Goal: Task Accomplishment & Management: Use online tool/utility

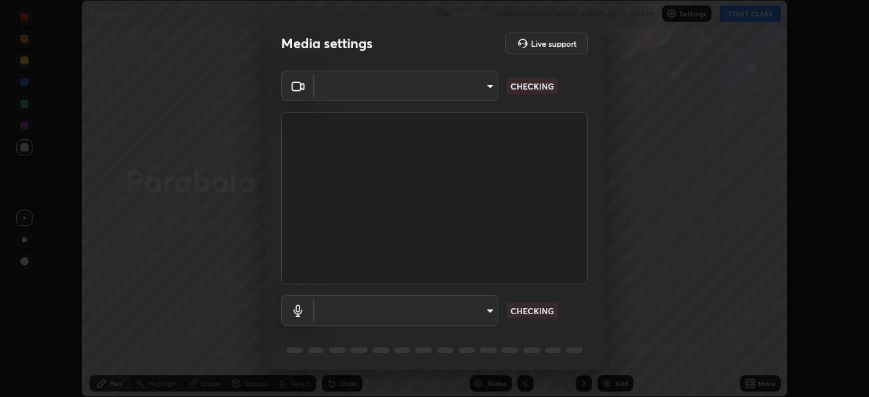
scroll to position [397, 869]
type input "da0c20431b424079349d444c11047d9f3d8fa2bd06c693e6a5e2fece50f7943c"
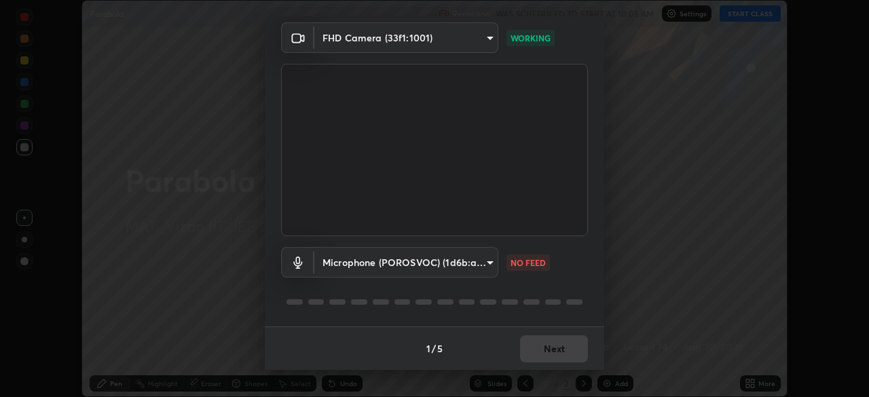
click at [480, 264] on body "Erase all Parabola Recording WAS SCHEDULED TO START AT 10:05 AM Settings START …" at bounding box center [434, 198] width 869 height 397
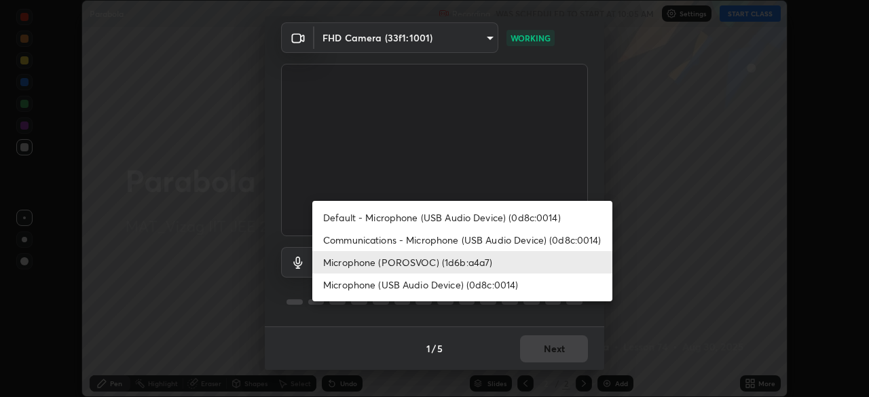
click at [498, 286] on li "Microphone (USB Audio Device) (0d8c:0014)" at bounding box center [462, 285] width 300 height 22
type input "f2b4609ee07cc94ac63418d0330c6b26d1e7980fe190c26476bf7215a1a12755"
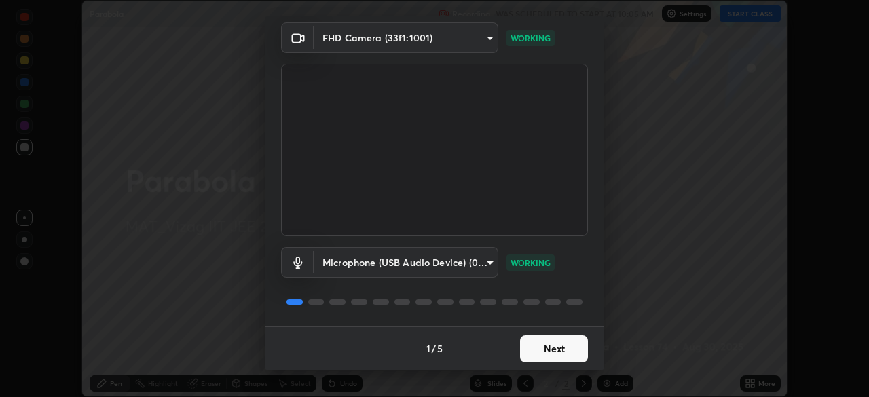
click at [553, 350] on button "Next" at bounding box center [554, 348] width 68 height 27
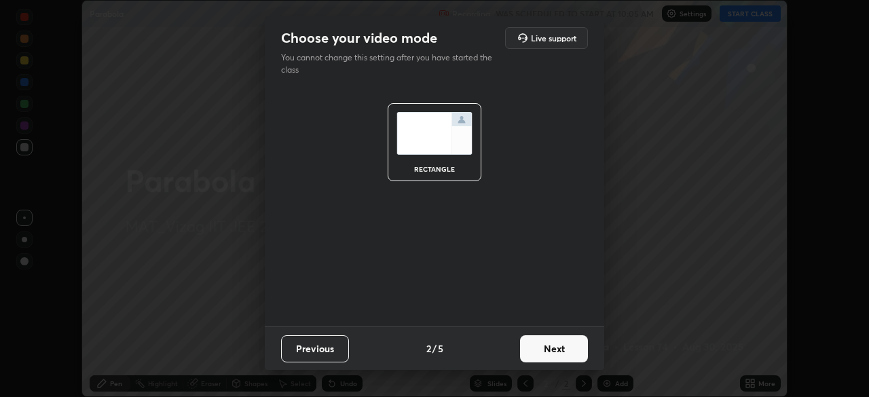
click at [541, 349] on button "Next" at bounding box center [554, 348] width 68 height 27
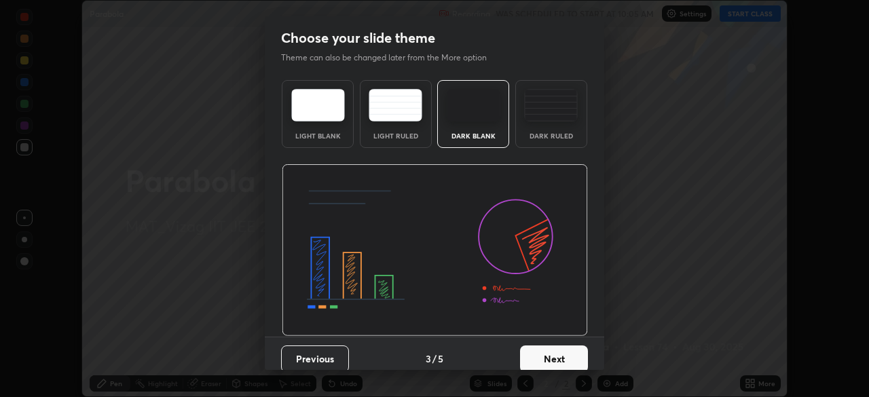
click at [545, 123] on div "Dark Ruled" at bounding box center [551, 114] width 72 height 68
click at [555, 355] on button "Next" at bounding box center [554, 359] width 68 height 27
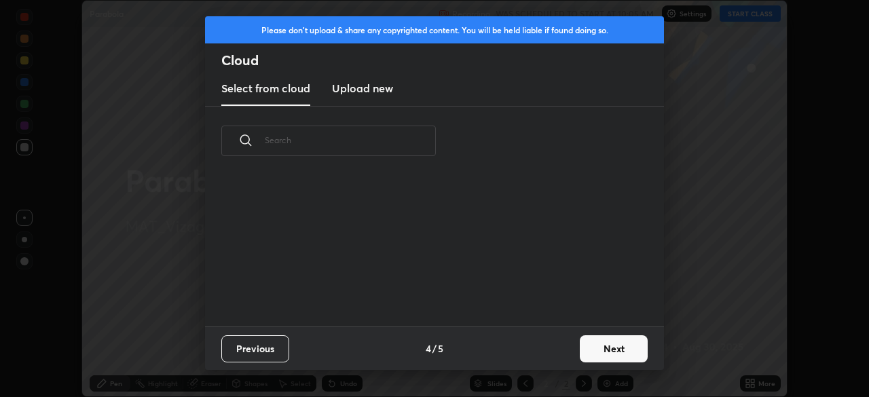
click at [609, 352] on button "Next" at bounding box center [614, 348] width 68 height 27
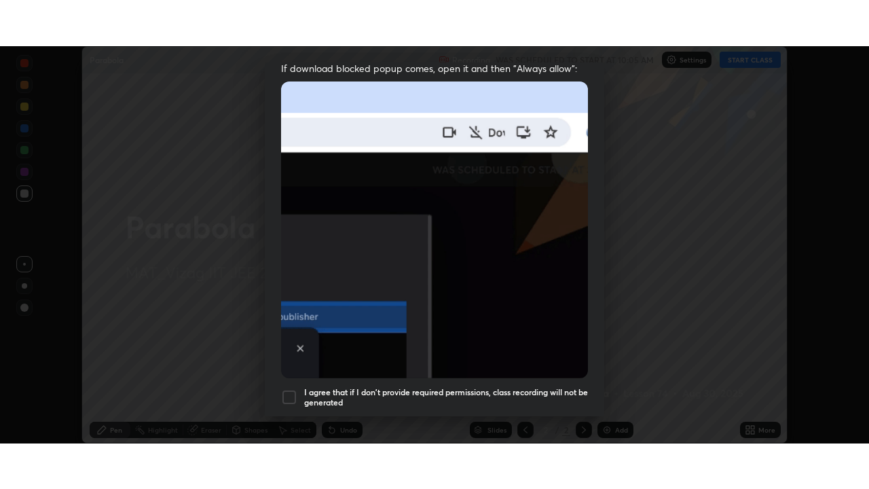
scroll to position [325, 0]
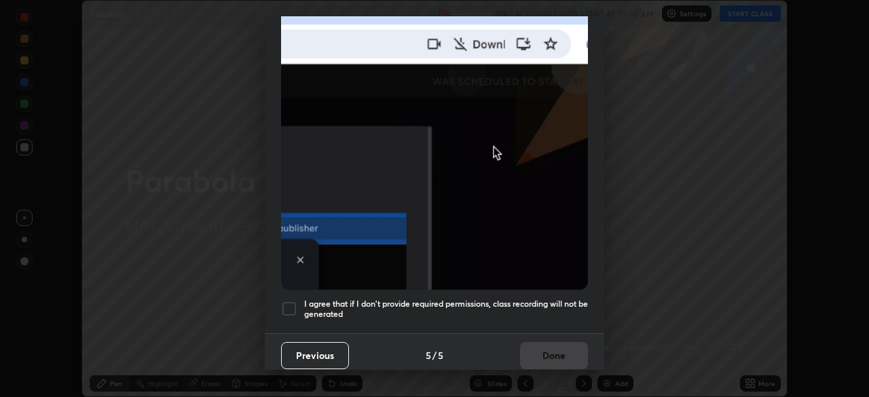
click at [556, 301] on h5 "I agree that if I don't provide required permissions, class recording will not …" at bounding box center [446, 309] width 284 height 21
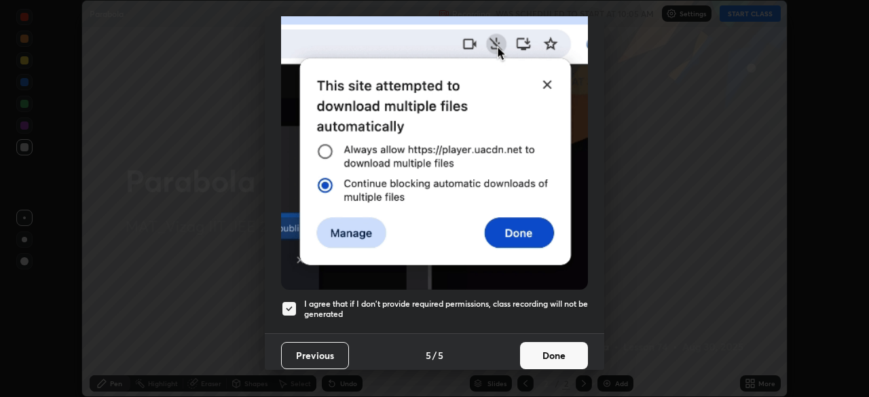
click at [558, 359] on button "Done" at bounding box center [554, 355] width 68 height 27
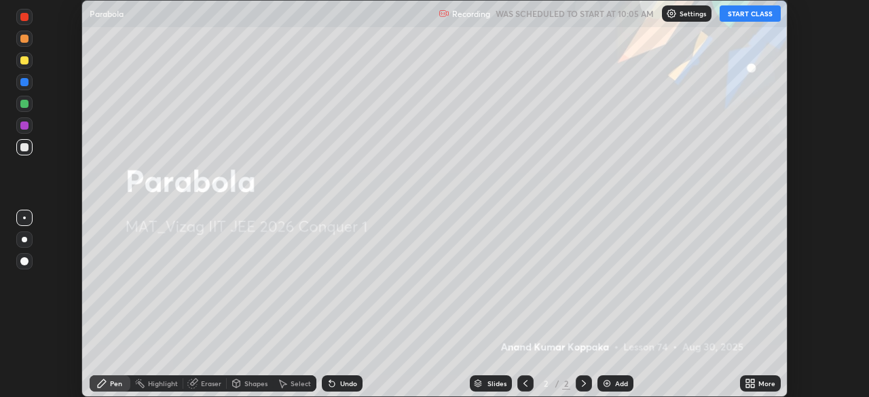
click at [757, 19] on button "START CLASS" at bounding box center [750, 13] width 61 height 16
click at [758, 380] on div "More" at bounding box center [760, 384] width 41 height 16
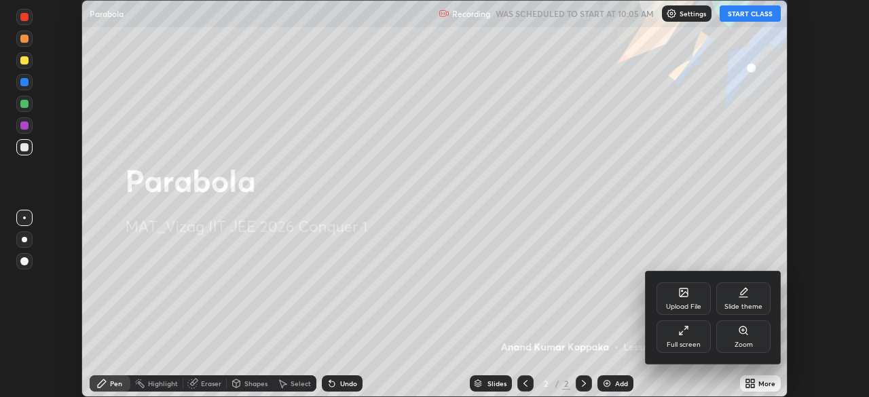
click at [687, 342] on div "Full screen" at bounding box center [684, 345] width 34 height 7
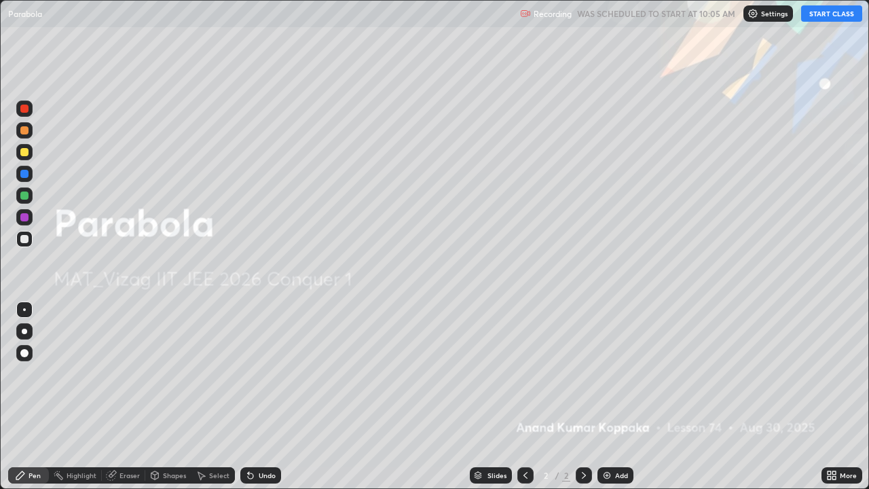
scroll to position [489, 869]
click at [617, 397] on div "Add" at bounding box center [616, 475] width 36 height 16
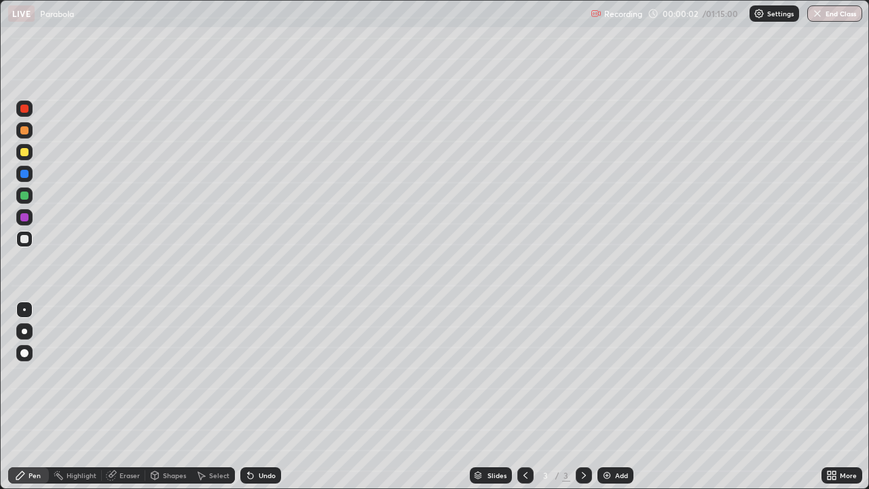
click at [24, 331] on div at bounding box center [24, 331] width 5 height 5
click at [29, 134] on div at bounding box center [24, 130] width 16 height 16
click at [24, 240] on div at bounding box center [24, 239] width 8 height 8
click at [28, 152] on div at bounding box center [24, 152] width 8 height 8
click at [26, 238] on div at bounding box center [24, 239] width 8 height 8
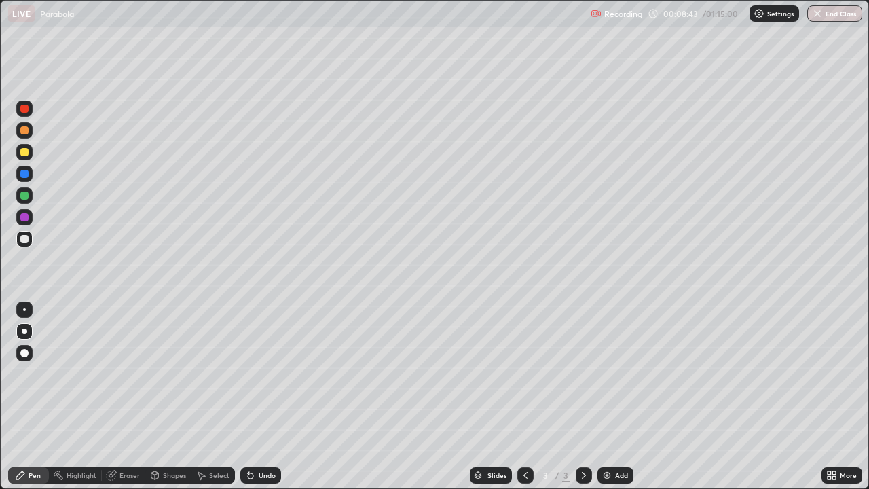
click at [624, 397] on div "Add" at bounding box center [621, 475] width 13 height 7
click at [259, 397] on div "Undo" at bounding box center [267, 475] width 17 height 7
click at [22, 201] on div at bounding box center [24, 195] width 16 height 16
click at [619, 397] on div "Add" at bounding box center [616, 475] width 36 height 16
click at [22, 237] on div at bounding box center [24, 239] width 8 height 8
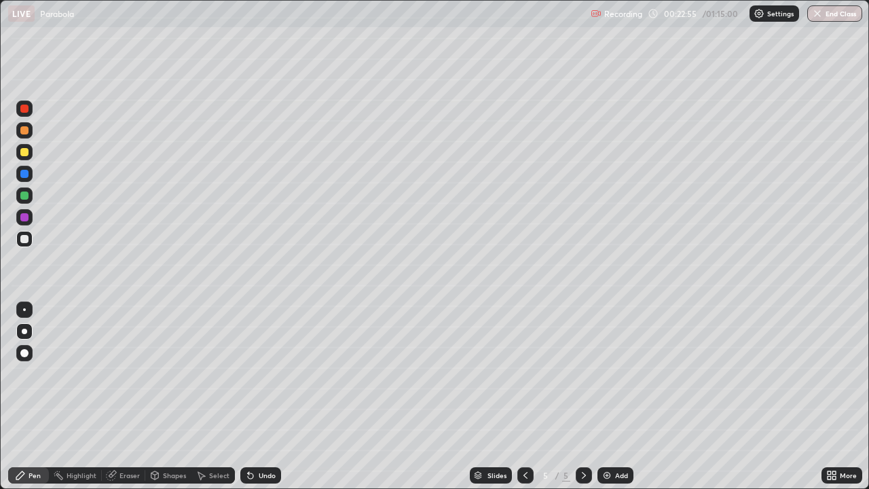
click at [126, 397] on div "Eraser" at bounding box center [130, 475] width 20 height 7
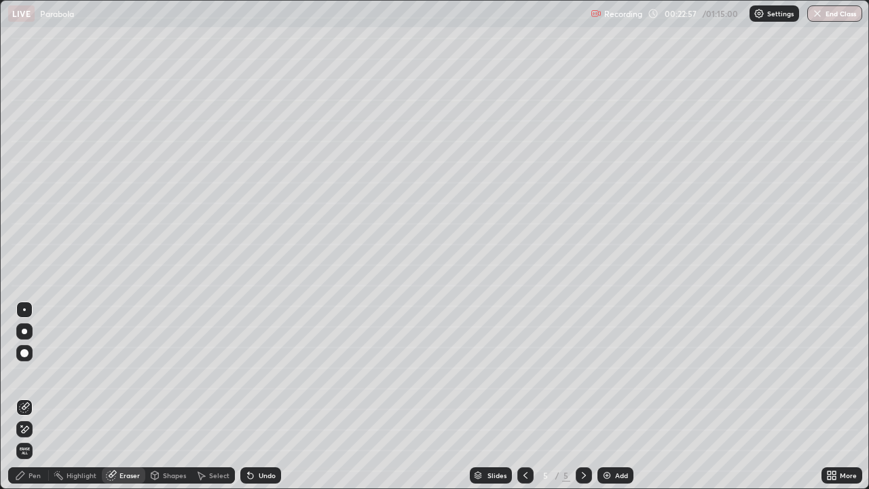
click at [35, 397] on div "Pen" at bounding box center [35, 475] width 12 height 7
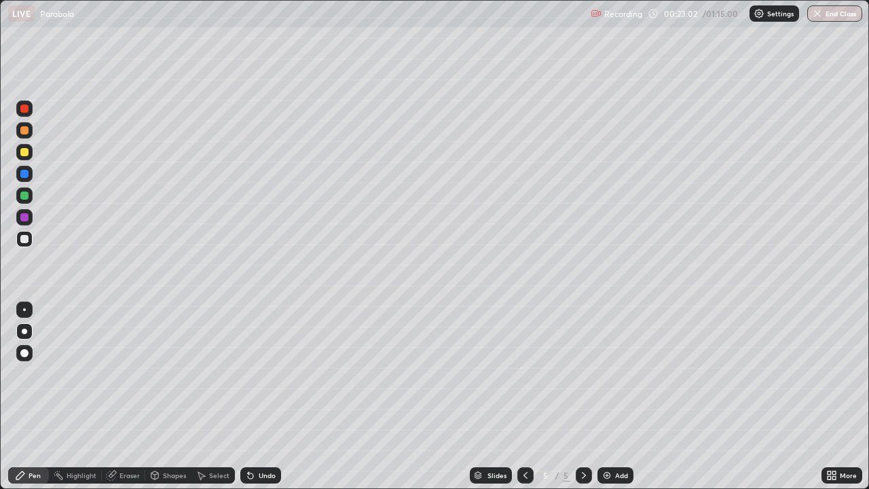
click at [124, 397] on div "Eraser" at bounding box center [130, 475] width 20 height 7
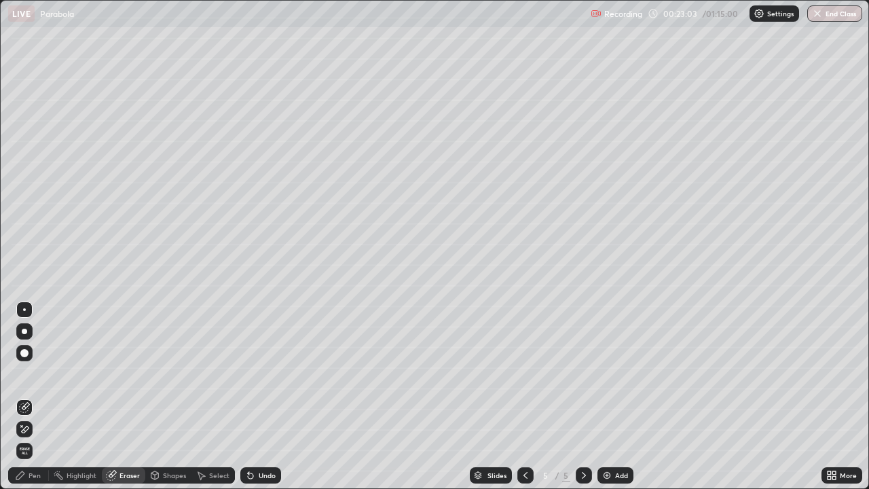
click at [28, 397] on div "Pen" at bounding box center [28, 475] width 41 height 16
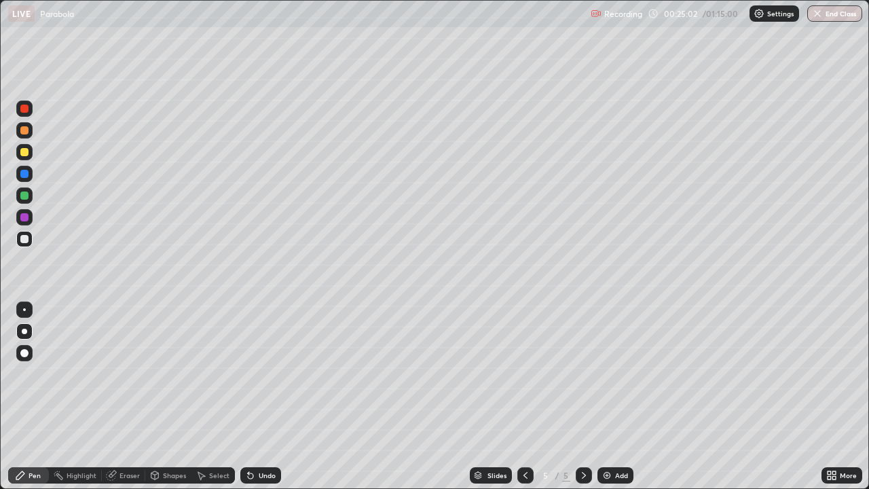
click at [125, 397] on div "Eraser" at bounding box center [130, 475] width 20 height 7
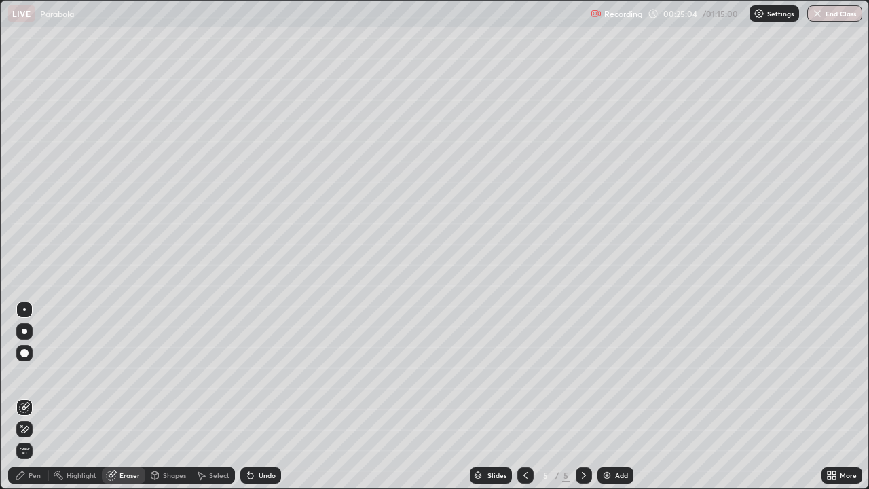
click at [35, 397] on div "Pen" at bounding box center [28, 475] width 41 height 16
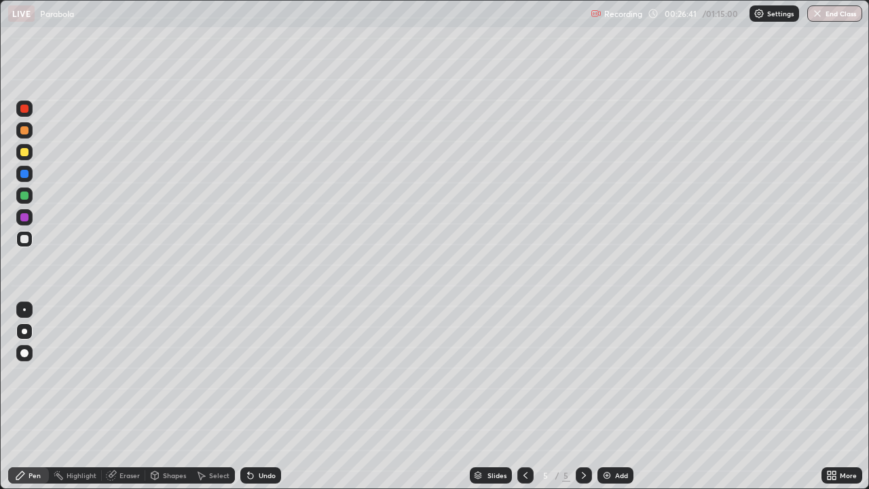
click at [132, 397] on div "Eraser" at bounding box center [130, 475] width 20 height 7
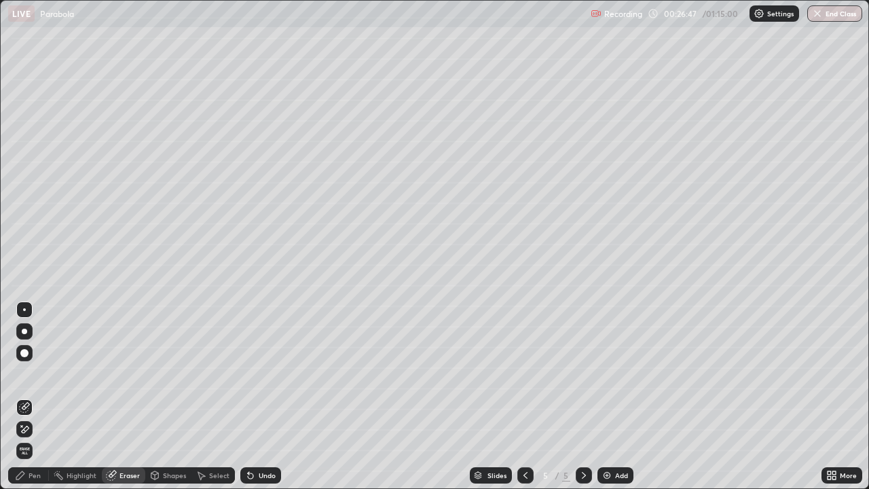
click at [35, 397] on div "Pen" at bounding box center [35, 475] width 12 height 7
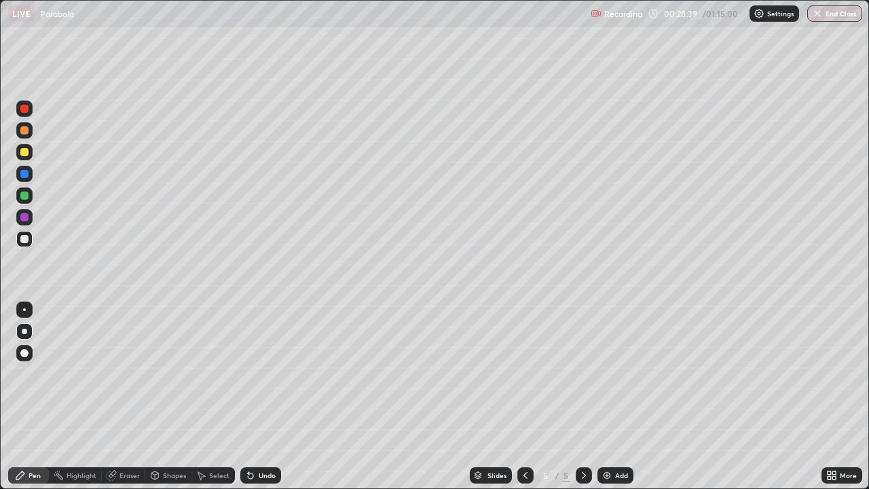
click at [122, 397] on div "Eraser" at bounding box center [130, 475] width 20 height 7
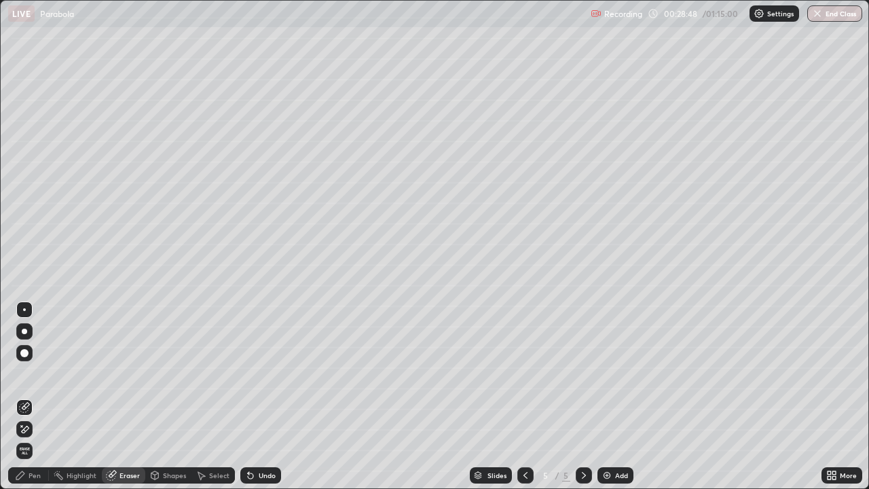
click at [36, 397] on div "Pen" at bounding box center [28, 475] width 41 height 16
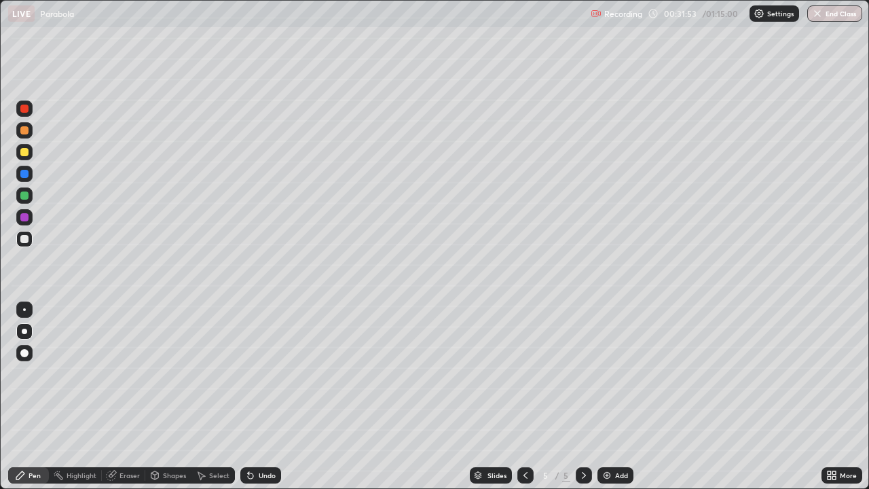
click at [215, 397] on div "Select" at bounding box center [219, 475] width 20 height 7
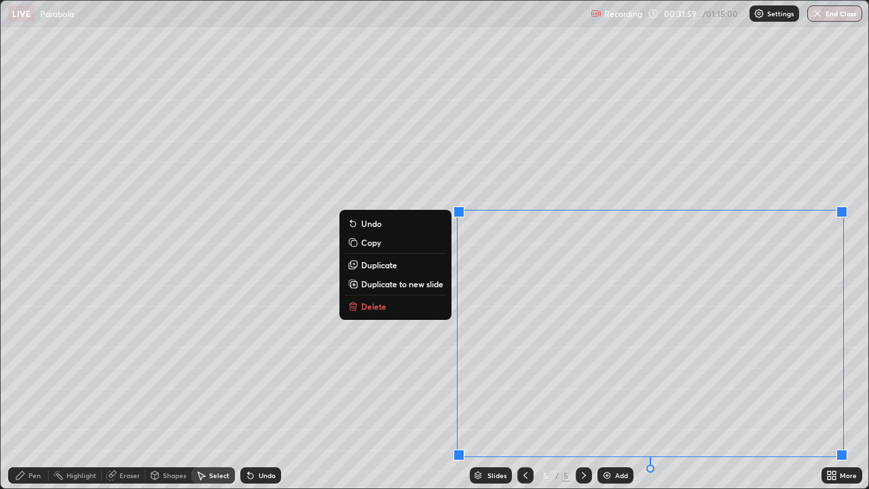
click at [412, 308] on button "Delete" at bounding box center [395, 306] width 101 height 16
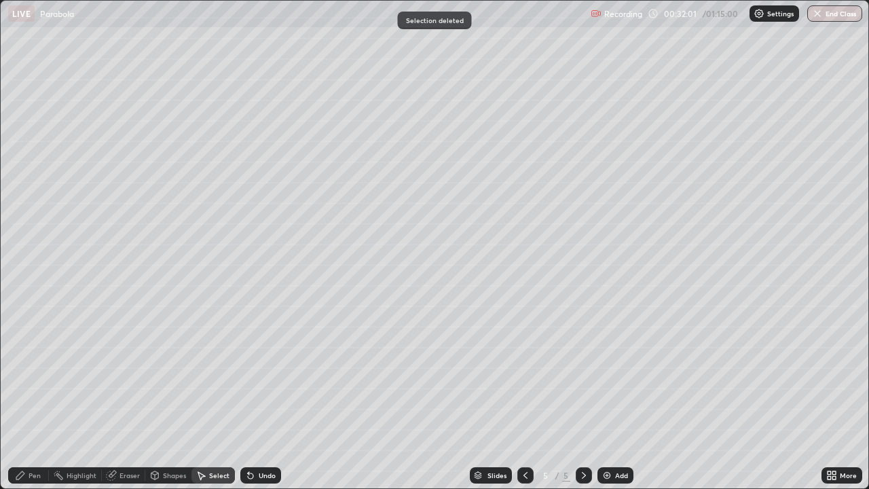
click at [43, 397] on div "Pen" at bounding box center [28, 475] width 41 height 16
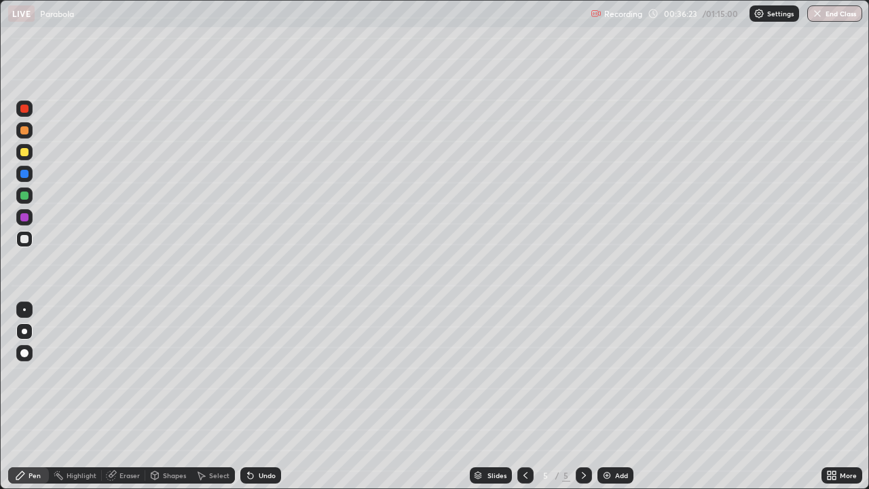
click at [617, 397] on div "Add" at bounding box center [621, 475] width 13 height 7
click at [264, 397] on div "Undo" at bounding box center [267, 475] width 17 height 7
click at [214, 397] on div "Select" at bounding box center [219, 475] width 20 height 7
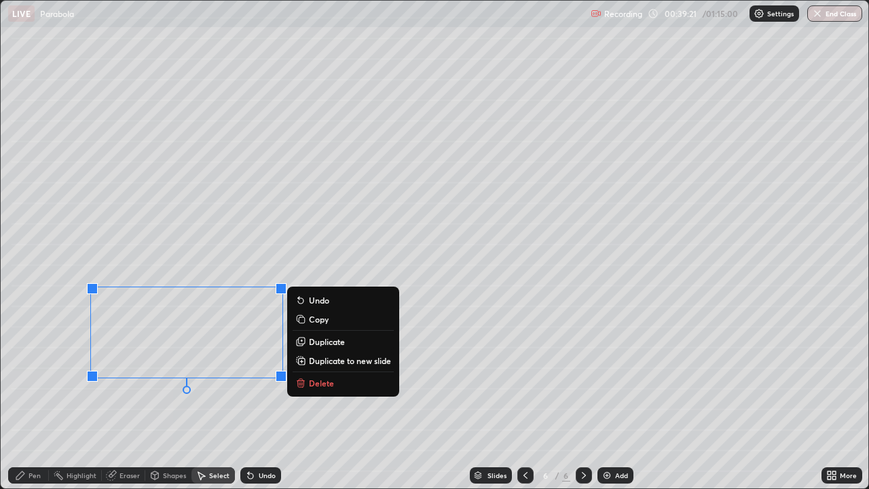
click at [331, 383] on p "Delete" at bounding box center [321, 383] width 25 height 11
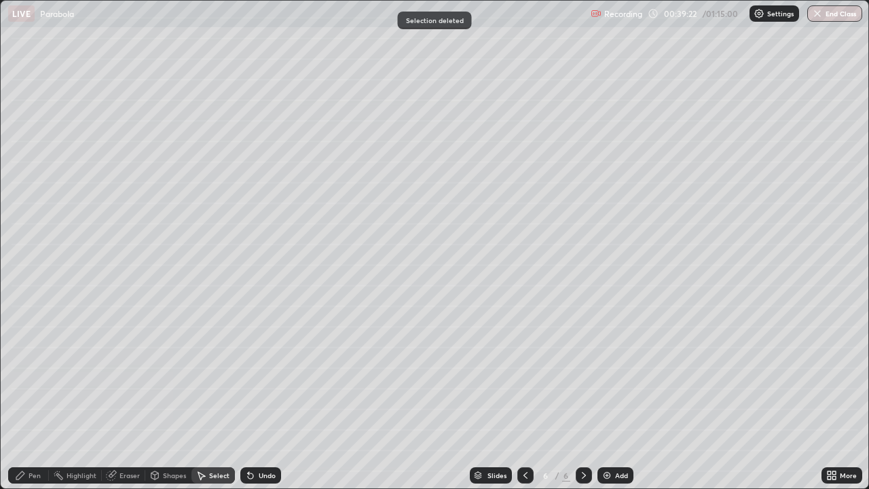
click at [24, 397] on icon at bounding box center [20, 475] width 11 height 11
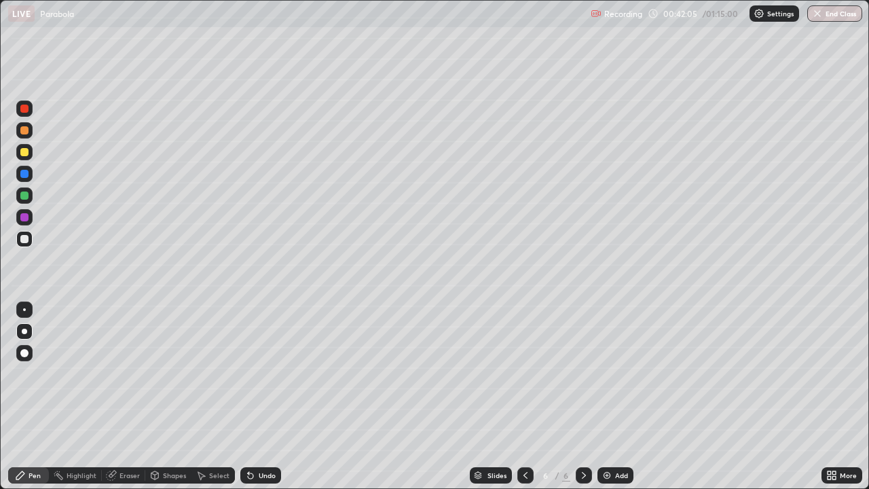
click at [619, 397] on div "Add" at bounding box center [621, 475] width 13 height 7
click at [524, 397] on icon at bounding box center [525, 475] width 11 height 11
click at [270, 397] on div "Undo" at bounding box center [267, 475] width 17 height 7
click at [613, 397] on div "Add" at bounding box center [616, 475] width 36 height 16
click at [259, 397] on div "Undo" at bounding box center [267, 475] width 17 height 7
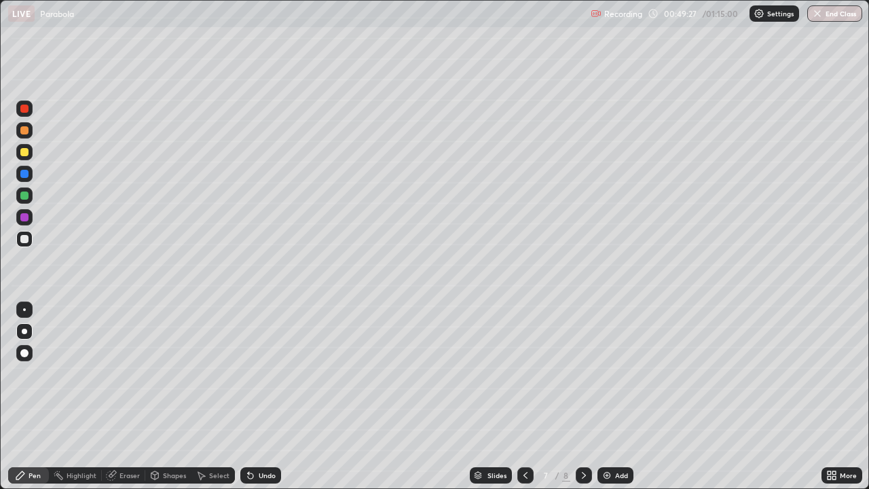
click at [253, 397] on icon at bounding box center [250, 475] width 11 height 11
click at [623, 397] on div "Add" at bounding box center [621, 475] width 13 height 7
click at [127, 397] on div "Eraser" at bounding box center [130, 475] width 20 height 7
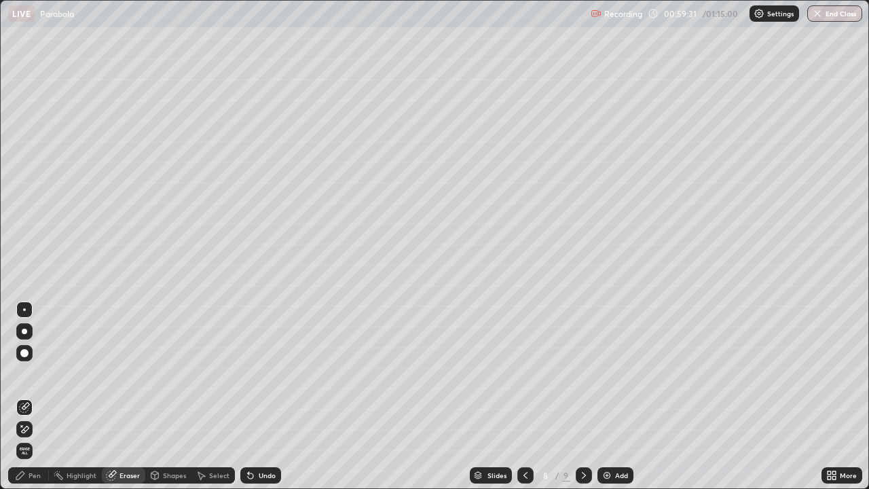
click at [39, 397] on div "Pen" at bounding box center [35, 475] width 12 height 7
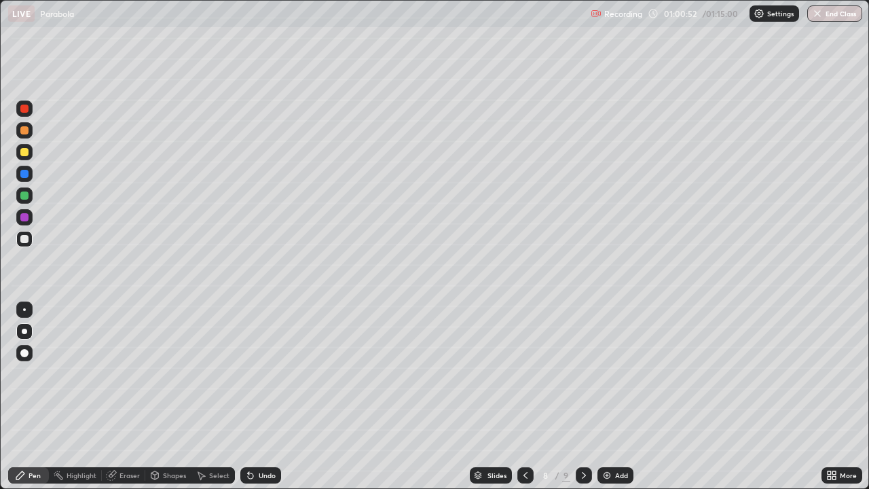
click at [121, 397] on div "Eraser" at bounding box center [130, 475] width 20 height 7
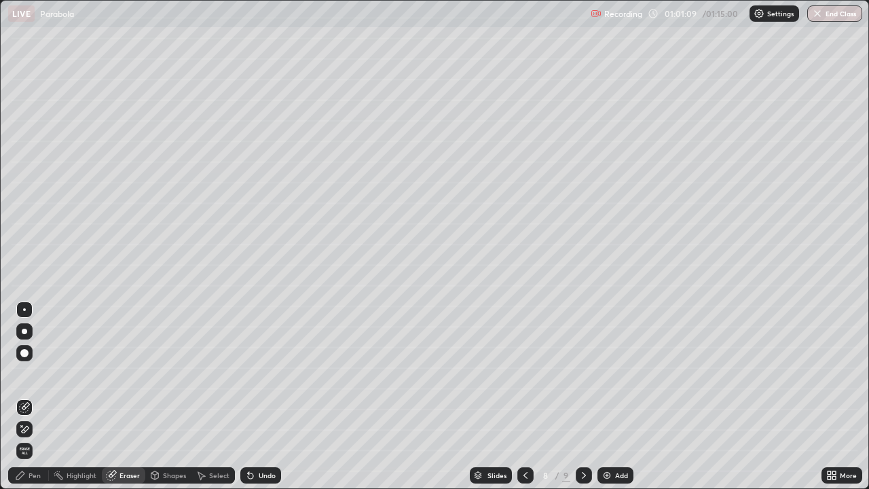
click at [29, 397] on div "Pen" at bounding box center [35, 475] width 12 height 7
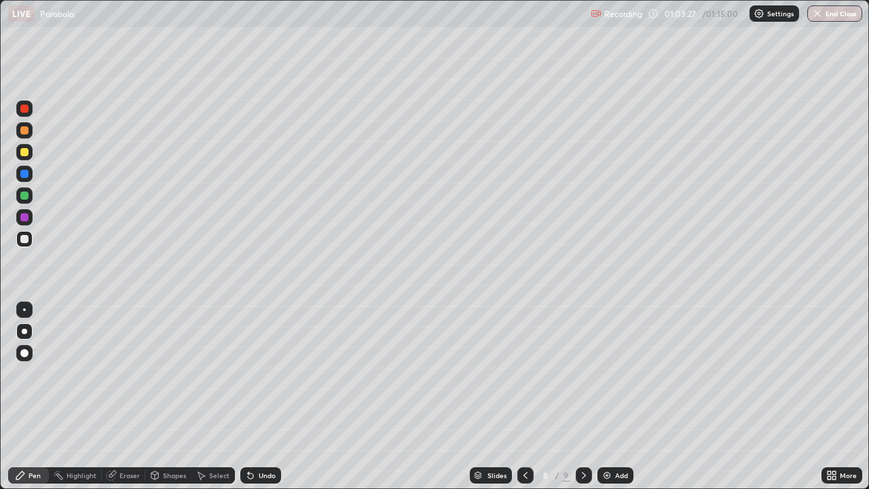
click at [216, 397] on div "Select" at bounding box center [213, 475] width 43 height 16
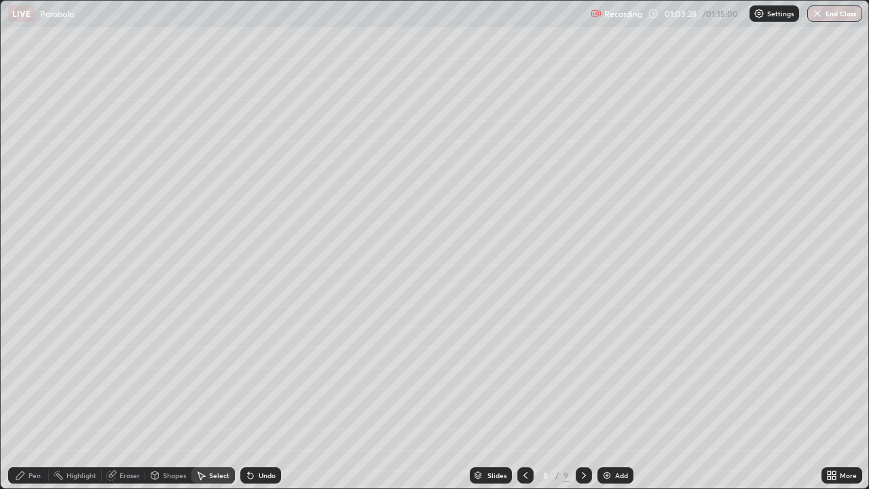
click at [214, 397] on div "Select" at bounding box center [219, 475] width 20 height 7
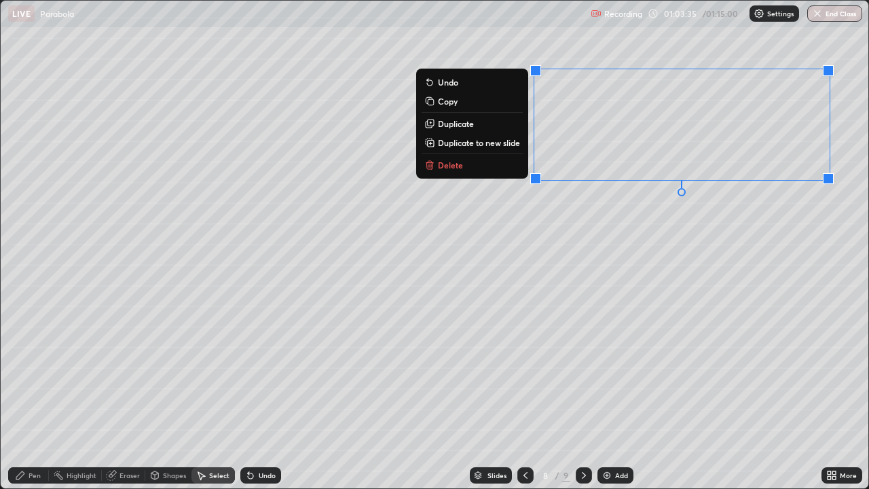
click at [492, 165] on button "Delete" at bounding box center [472, 165] width 101 height 16
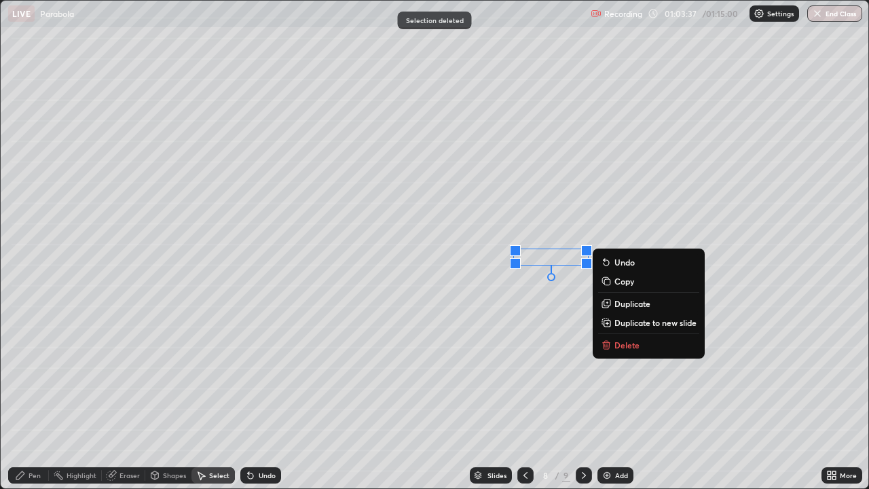
click at [634, 346] on p "Delete" at bounding box center [627, 345] width 25 height 11
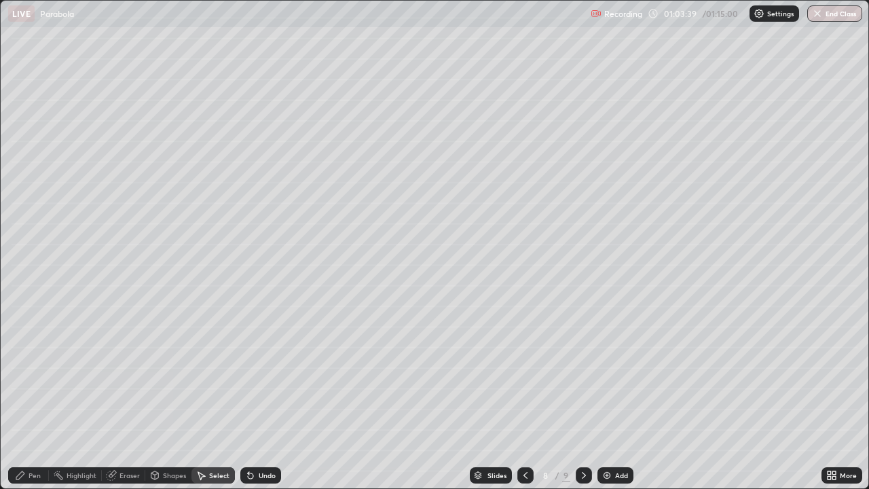
click at [26, 397] on icon at bounding box center [20, 475] width 11 height 11
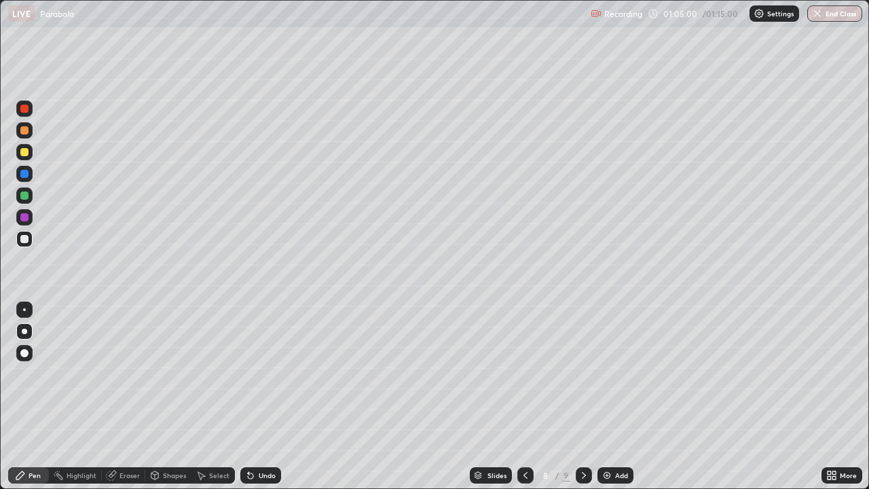
click at [210, 397] on div "Select" at bounding box center [219, 475] width 20 height 7
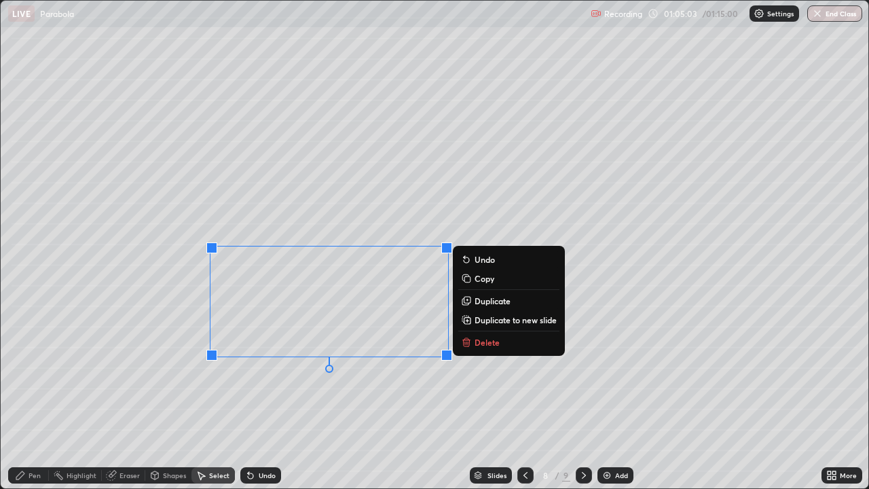
click at [477, 349] on button "Delete" at bounding box center [508, 342] width 101 height 16
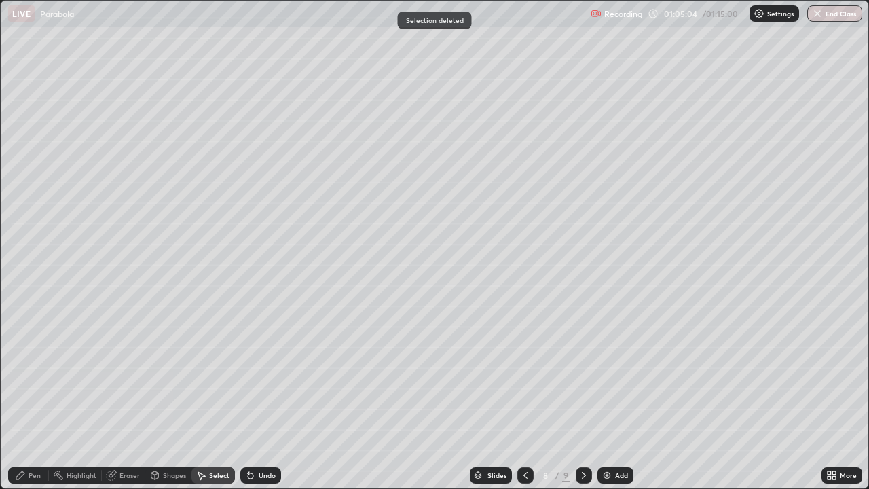
click at [29, 397] on div "Pen" at bounding box center [35, 475] width 12 height 7
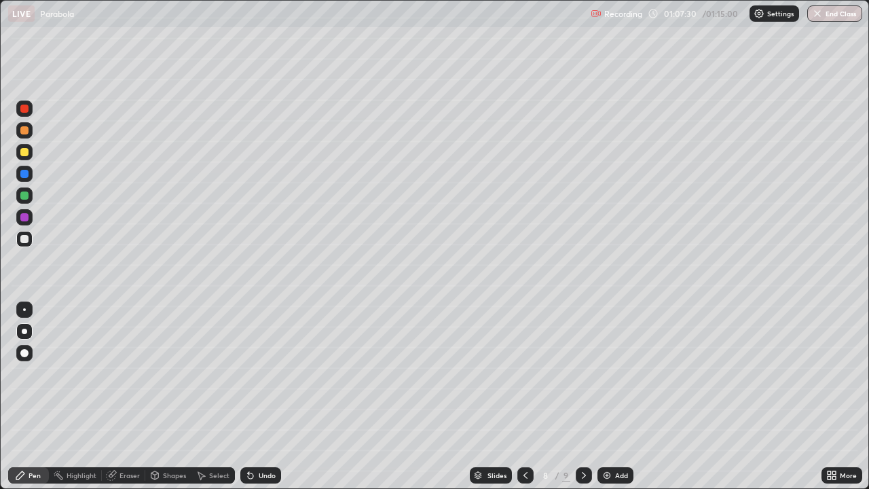
click at [826, 15] on button "End Class" at bounding box center [834, 13] width 55 height 16
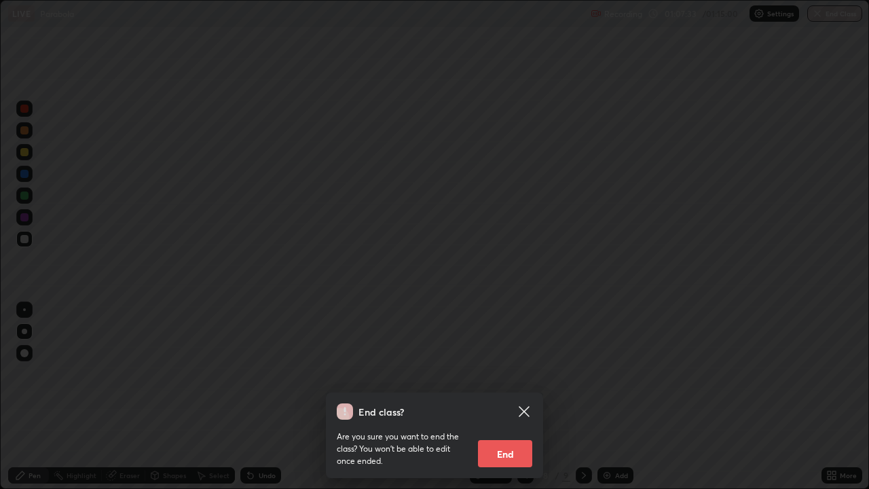
click at [503, 397] on button "End" at bounding box center [505, 453] width 54 height 27
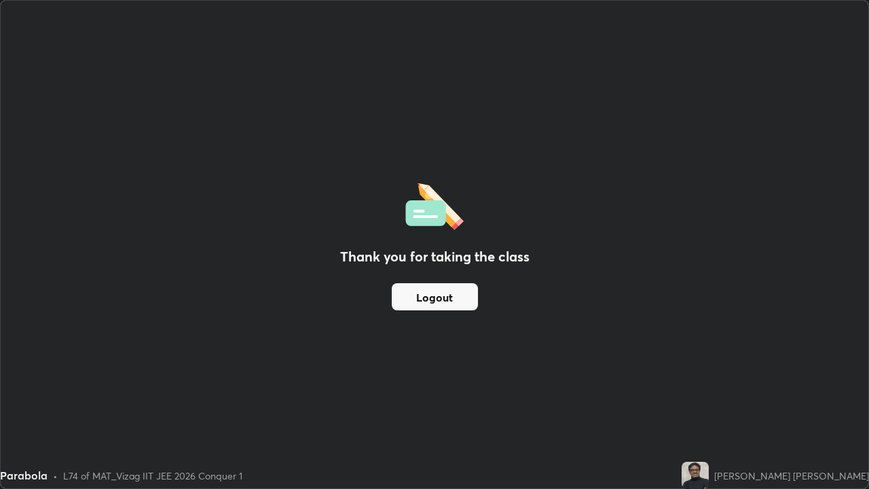
click at [439, 295] on button "Logout" at bounding box center [435, 296] width 86 height 27
